Goal: Register for event/course: Sign up to attend an event or enroll in a course

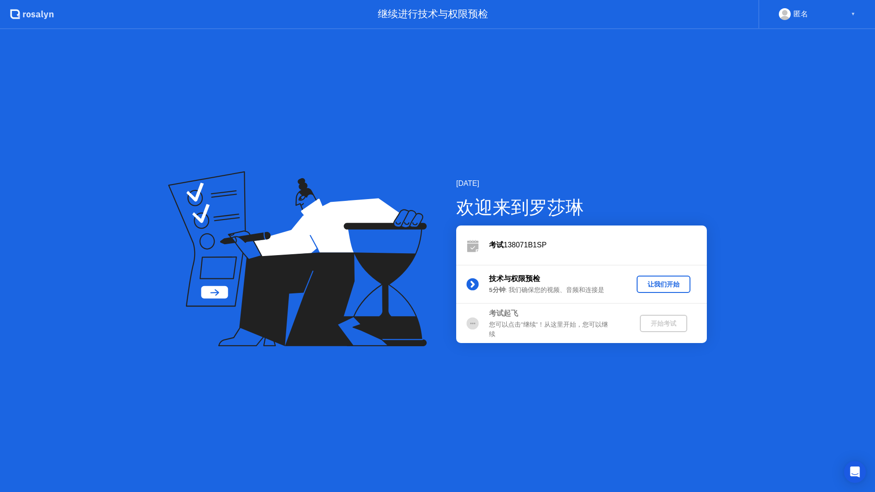
click at [657, 284] on div "让我们开始" at bounding box center [663, 284] width 46 height 9
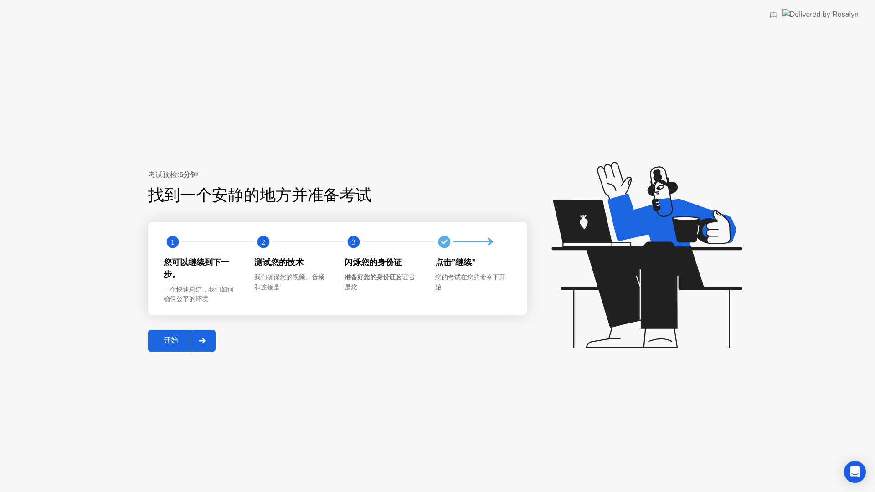
click at [178, 344] on div "开始" at bounding box center [171, 341] width 40 height 10
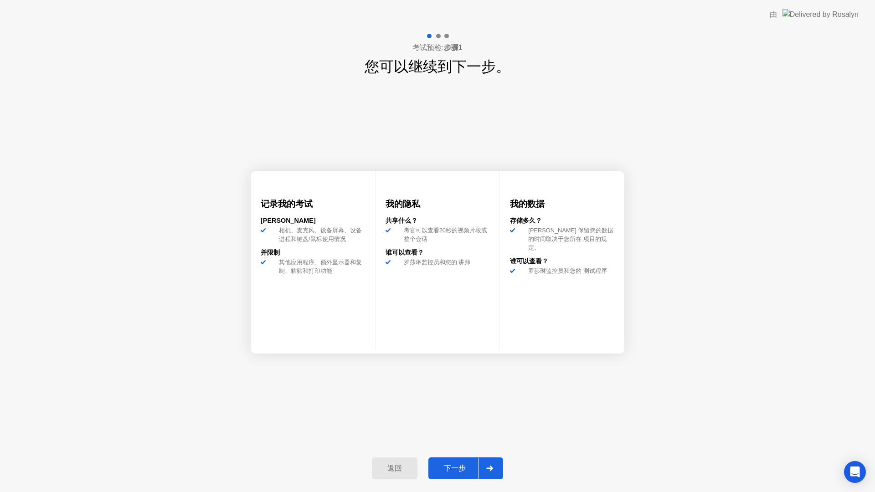
click at [436, 468] on div "下一步" at bounding box center [454, 469] width 47 height 10
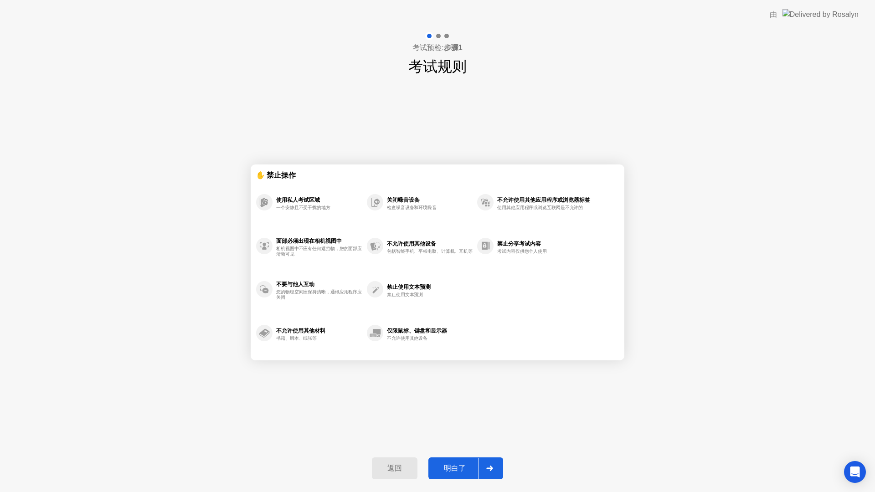
click at [436, 468] on div "明白了" at bounding box center [454, 469] width 47 height 10
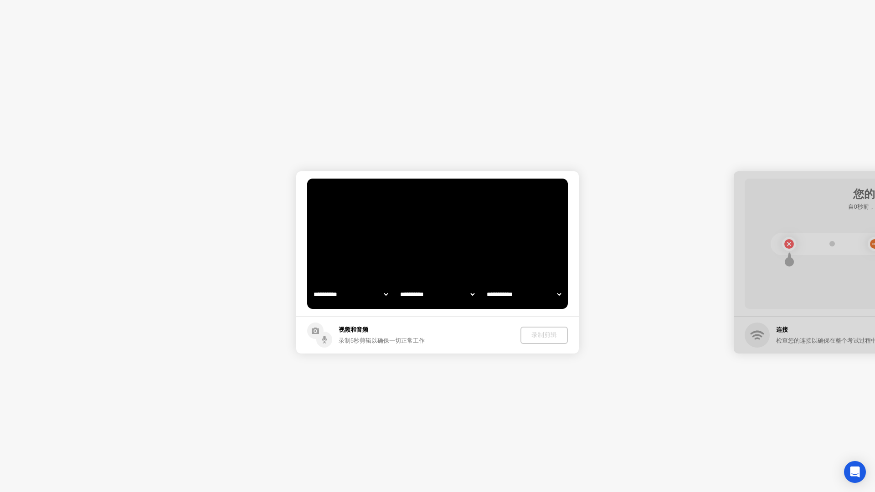
select select "**********"
select select "*******"
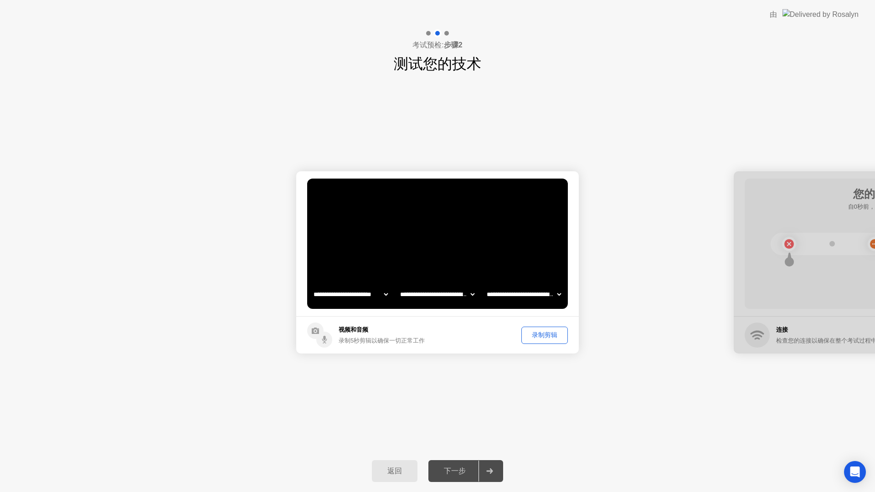
click at [549, 337] on div "录制剪辑" at bounding box center [545, 335] width 40 height 9
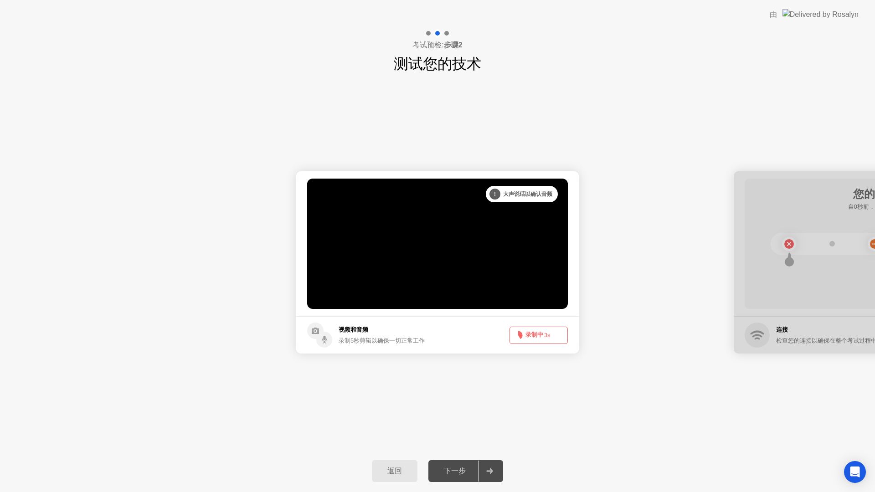
click at [533, 331] on button "录制中 3s" at bounding box center [539, 335] width 58 height 17
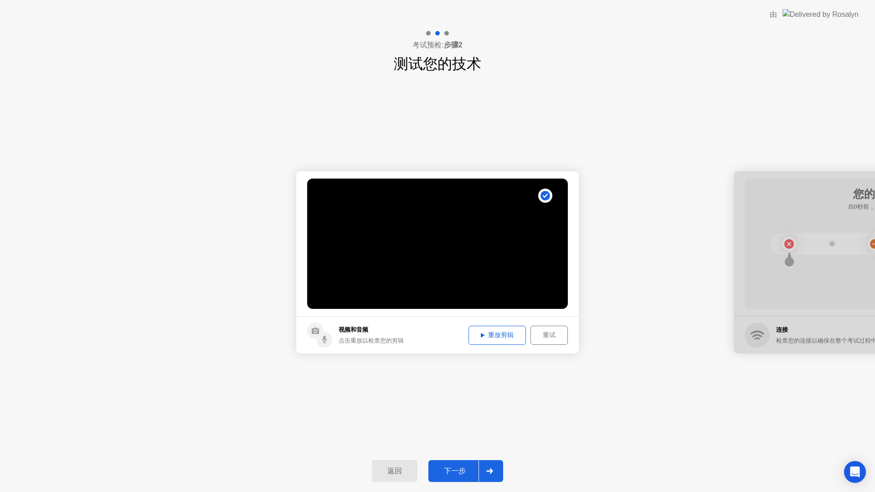
click at [454, 462] on button "下一步" at bounding box center [466, 471] width 75 height 22
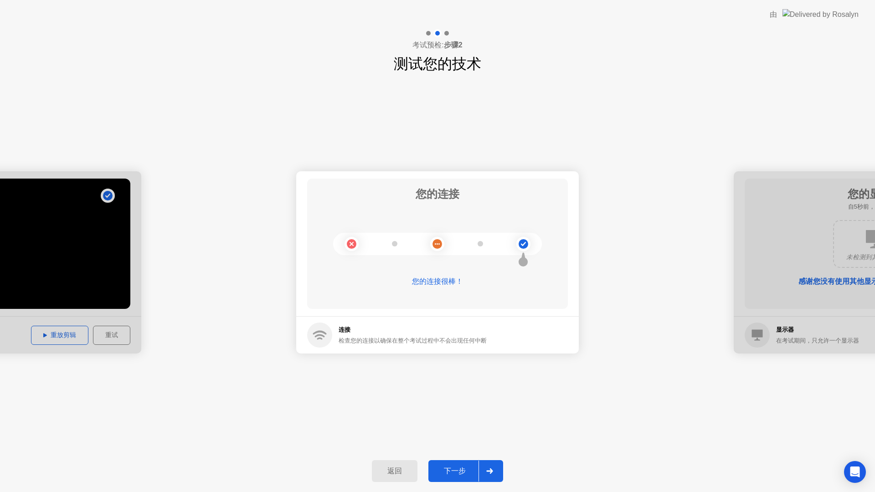
click at [460, 472] on div "下一步" at bounding box center [454, 472] width 47 height 10
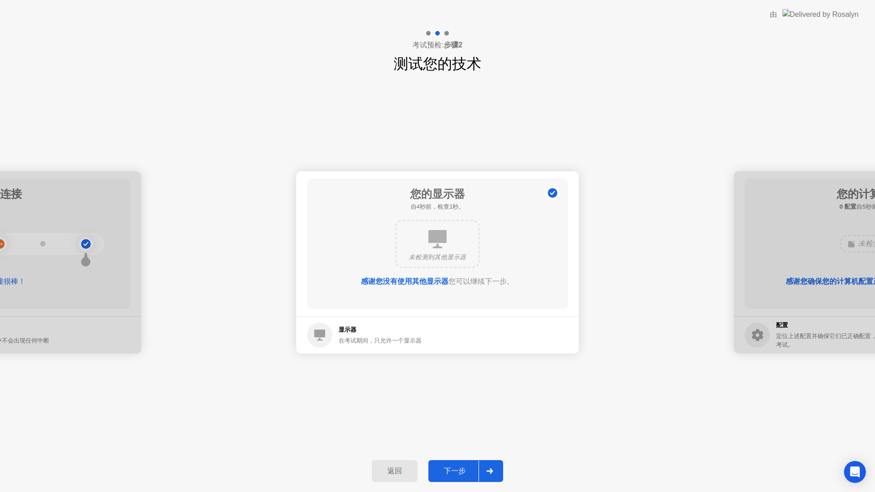
click at [447, 473] on div "下一步" at bounding box center [454, 472] width 47 height 10
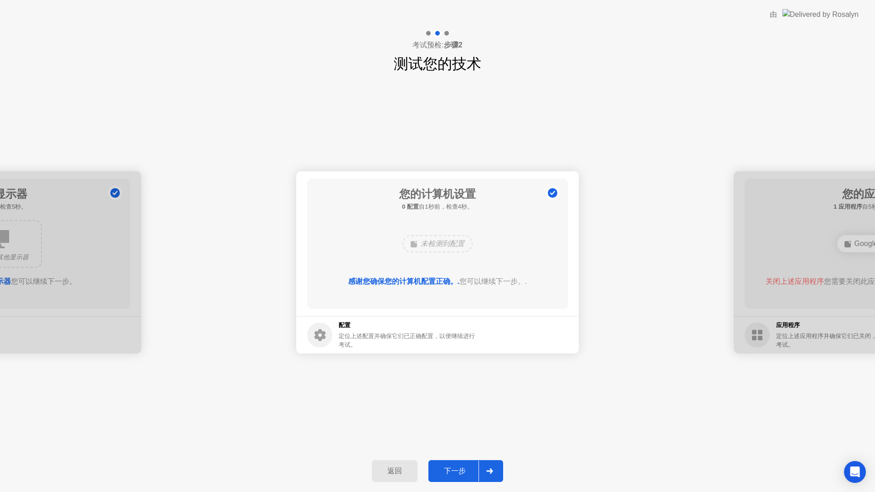
click at [446, 473] on div "下一步" at bounding box center [454, 472] width 47 height 10
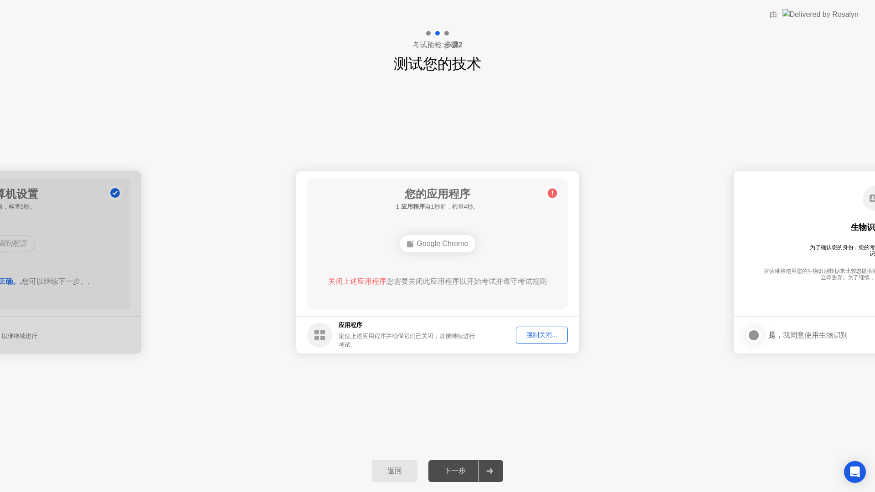
click at [529, 340] on div "强制关闭..." at bounding box center [542, 335] width 46 height 9
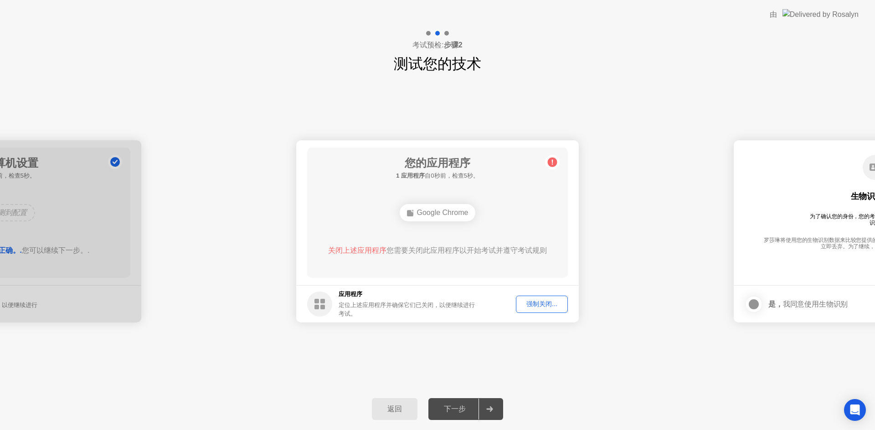
click at [538, 307] on div "强制关闭..." at bounding box center [542, 304] width 46 height 9
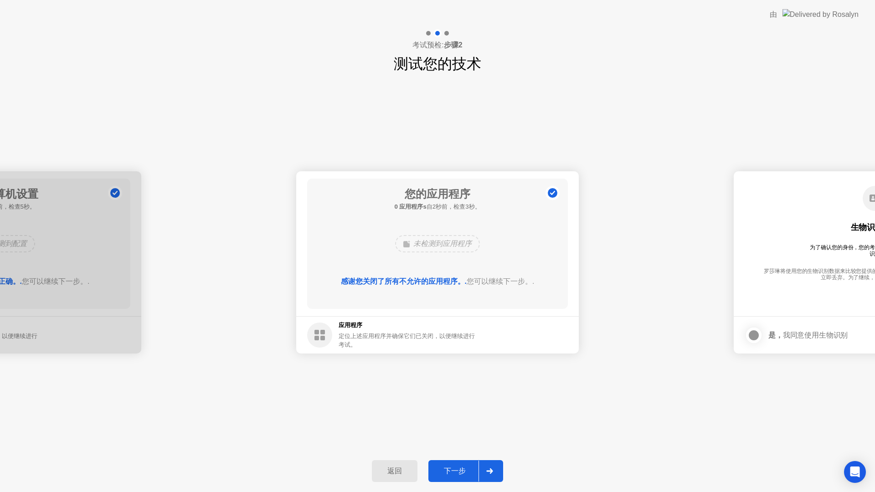
click at [448, 478] on button "下一步" at bounding box center [466, 471] width 75 height 22
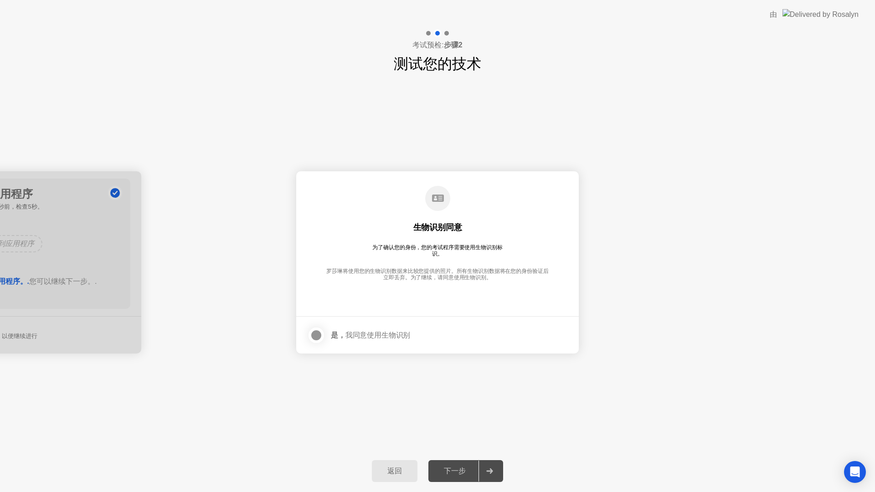
click at [320, 337] on div at bounding box center [316, 335] width 11 height 11
click at [448, 480] on button "下一步" at bounding box center [466, 471] width 75 height 22
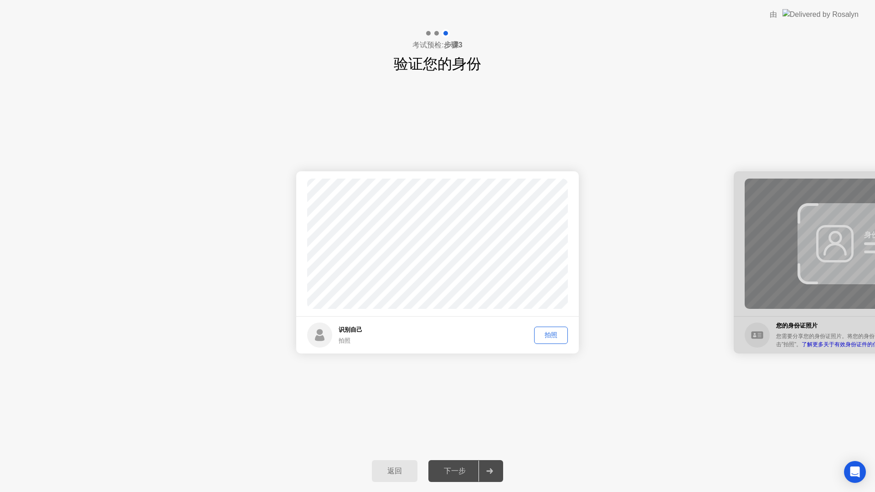
click at [544, 331] on div "拍照" at bounding box center [550, 335] width 27 height 9
click at [457, 472] on div "下一步" at bounding box center [454, 472] width 47 height 10
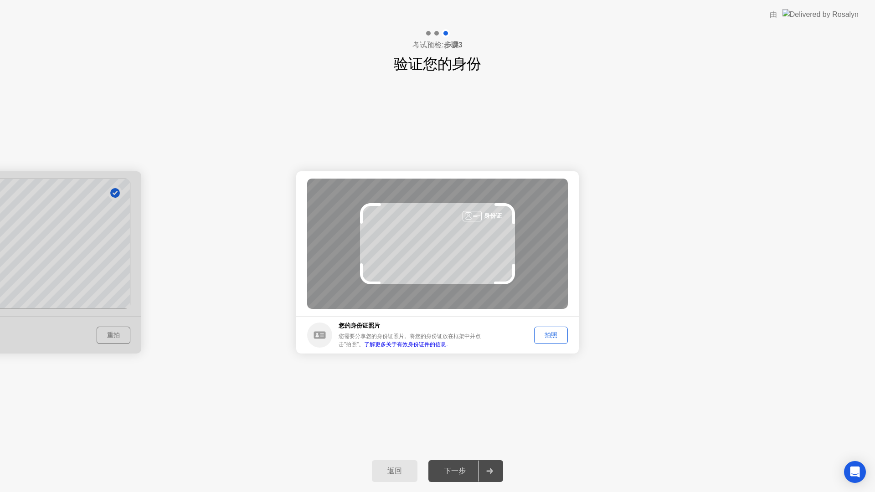
click at [544, 338] on div "拍照" at bounding box center [550, 335] width 27 height 9
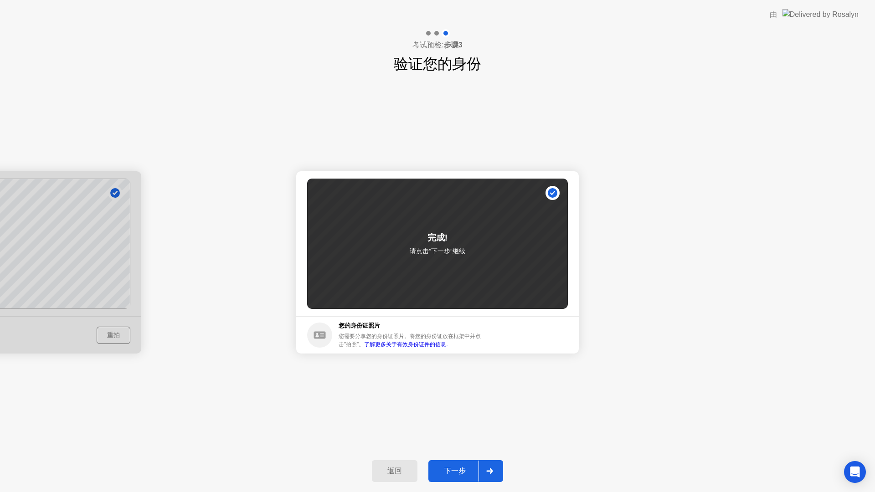
click at [461, 471] on div "下一步" at bounding box center [454, 472] width 47 height 10
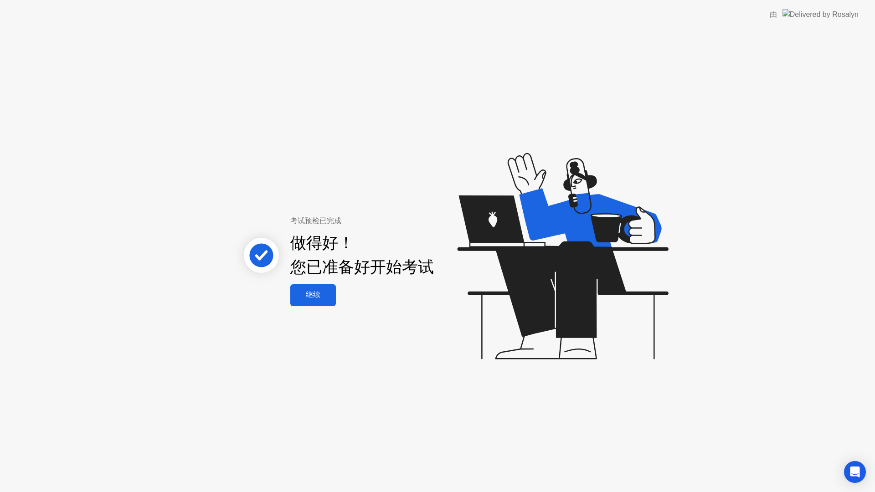
click at [309, 297] on div "继续" at bounding box center [313, 295] width 40 height 10
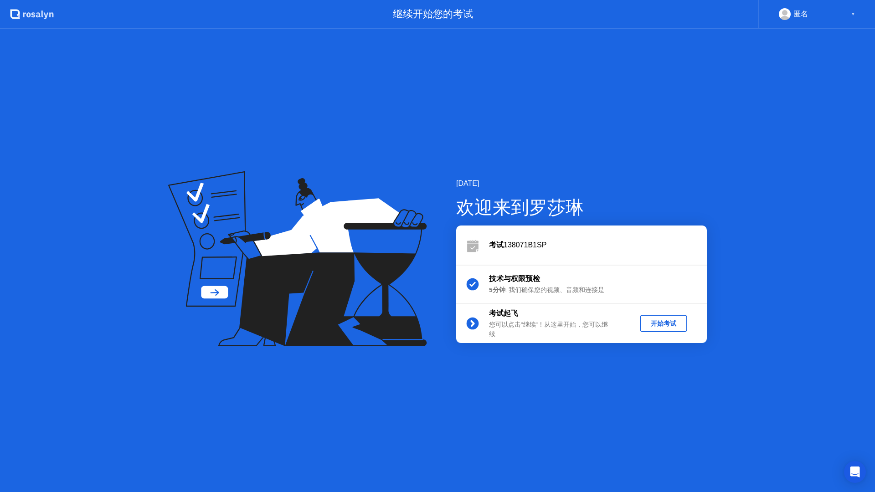
click at [648, 324] on div "开始考试" at bounding box center [664, 324] width 40 height 9
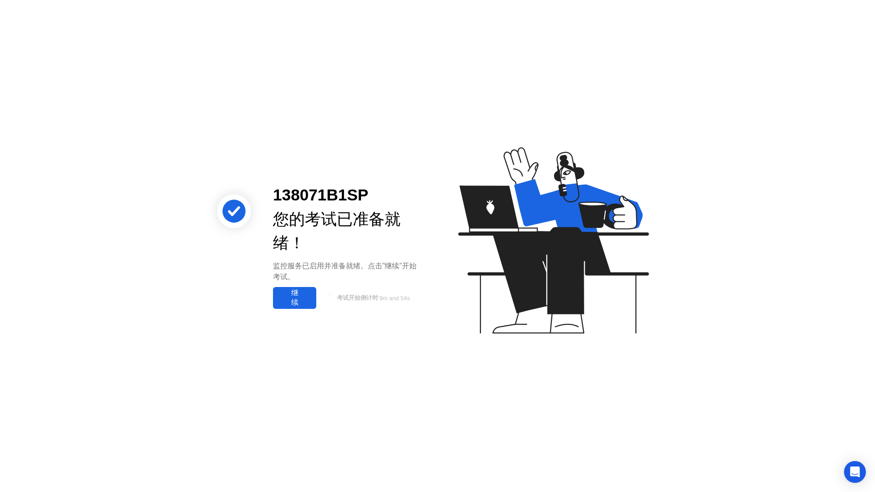
click at [298, 306] on div "继续" at bounding box center [295, 298] width 38 height 19
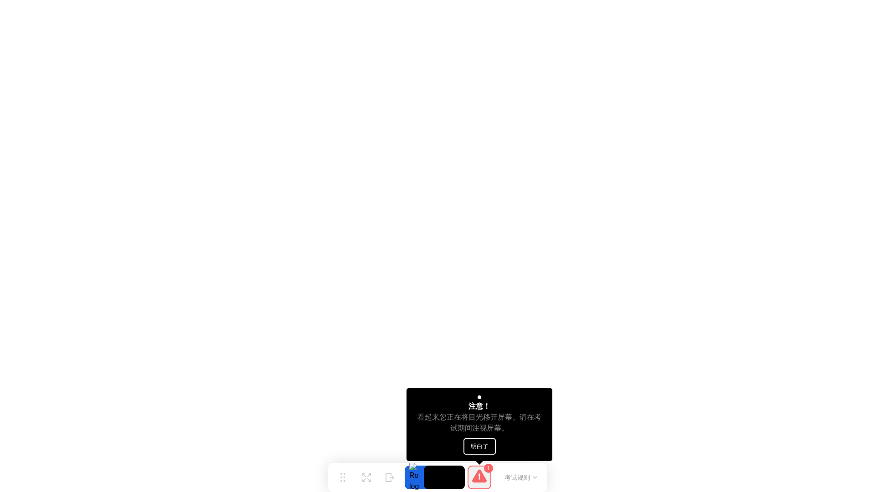
click at [480, 446] on button "明白了" at bounding box center [480, 447] width 32 height 16
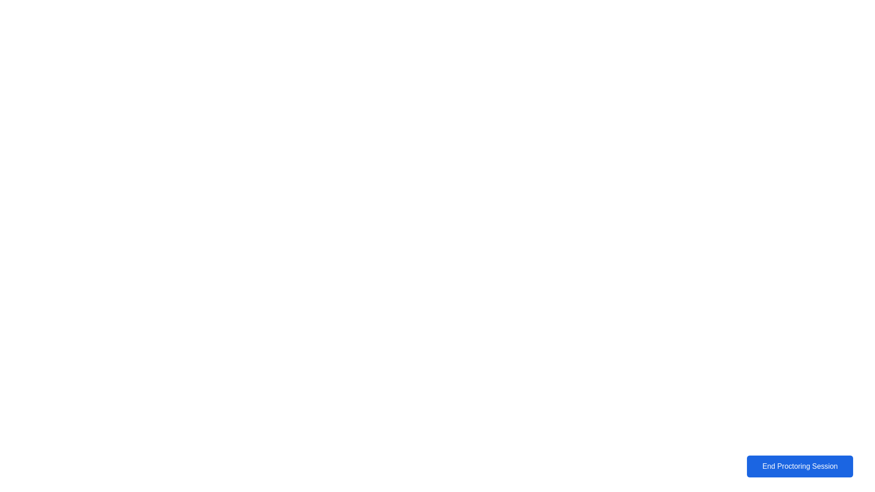
click at [760, 471] on div "End Proctoring Session" at bounding box center [800, 467] width 102 height 8
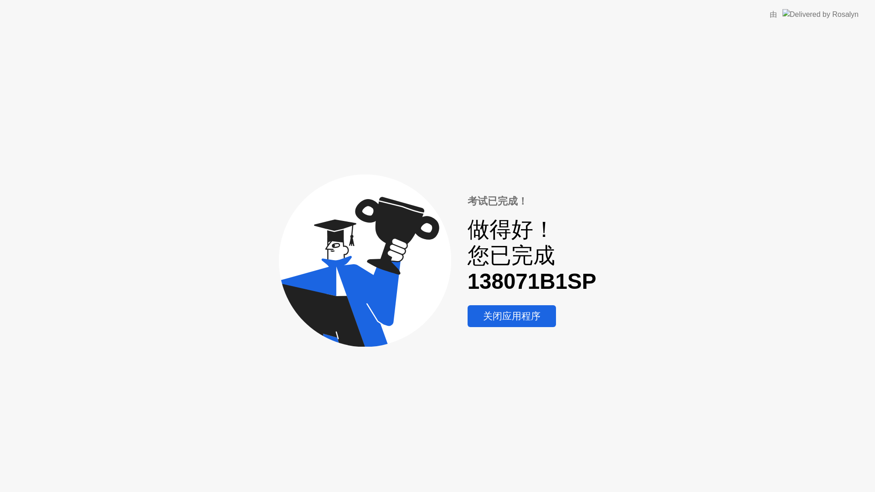
click at [527, 315] on div "关闭应用程序" at bounding box center [511, 316] width 83 height 13
